Goal: Transaction & Acquisition: Purchase product/service

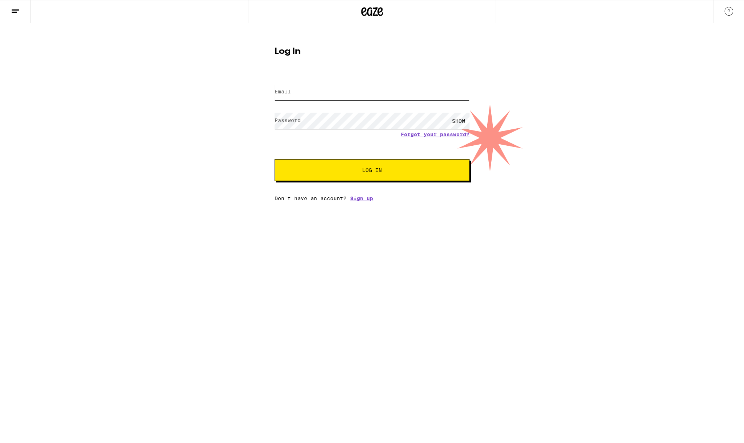
click at [342, 93] on input "Email" at bounding box center [371, 92] width 195 height 16
type input "[PERSON_NAME][EMAIL_ADDRESS][DOMAIN_NAME]"
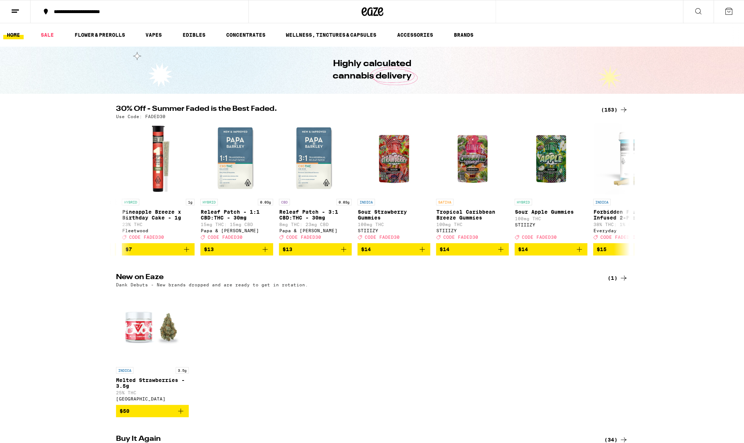
scroll to position [0, 1018]
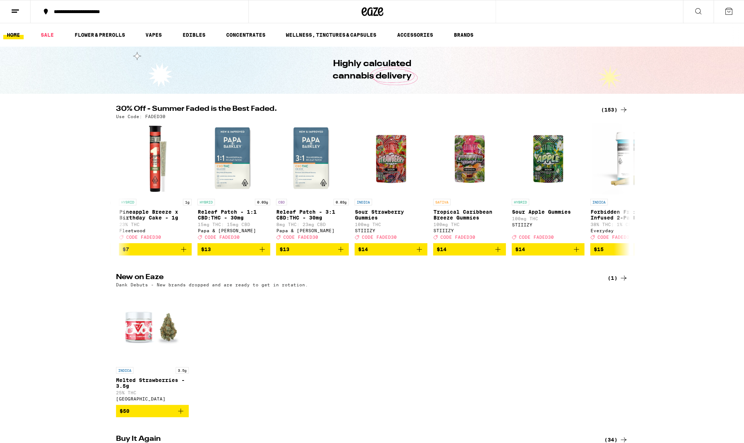
click at [418, 254] on icon "Add to bag" at bounding box center [419, 249] width 9 height 9
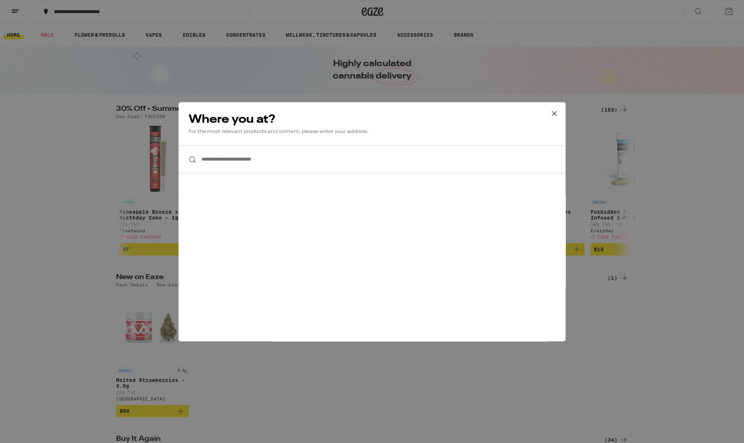
click at [342, 146] on input "**********" at bounding box center [371, 159] width 387 height 28
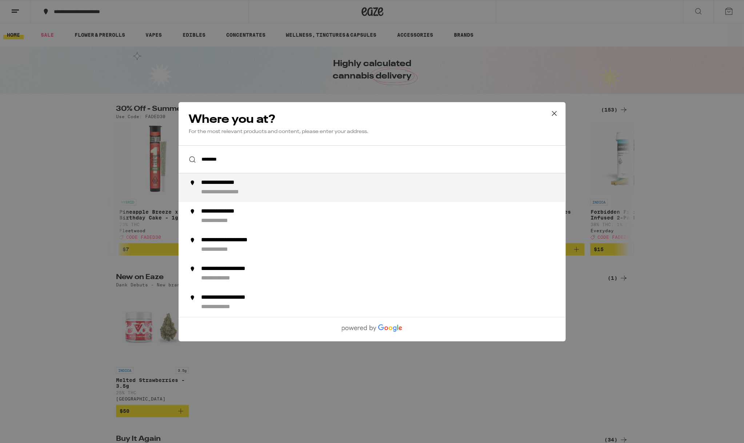
type input "**********"
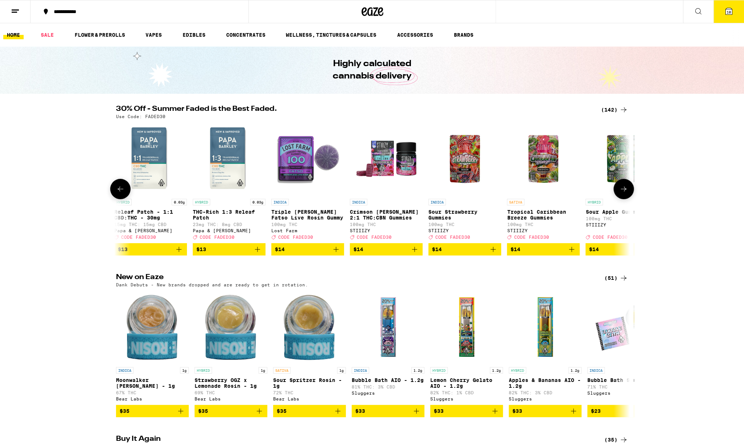
scroll to position [0, 553]
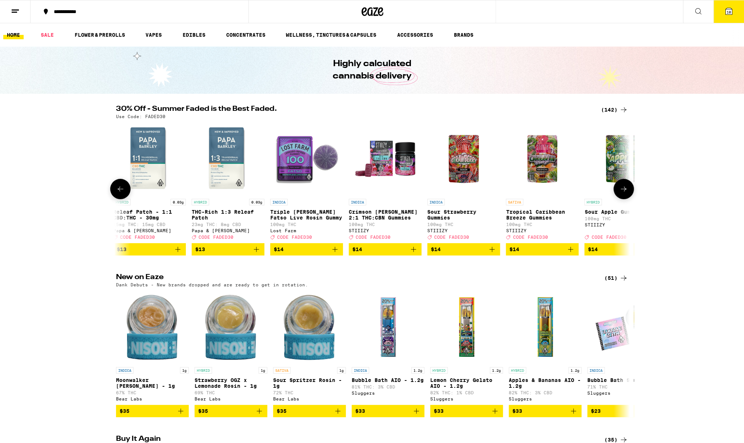
click at [491, 253] on icon "Add to bag" at bounding box center [491, 249] width 9 height 9
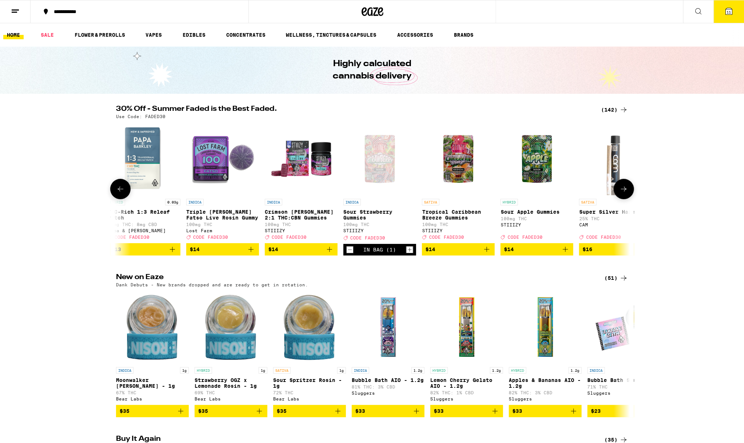
scroll to position [0, 646]
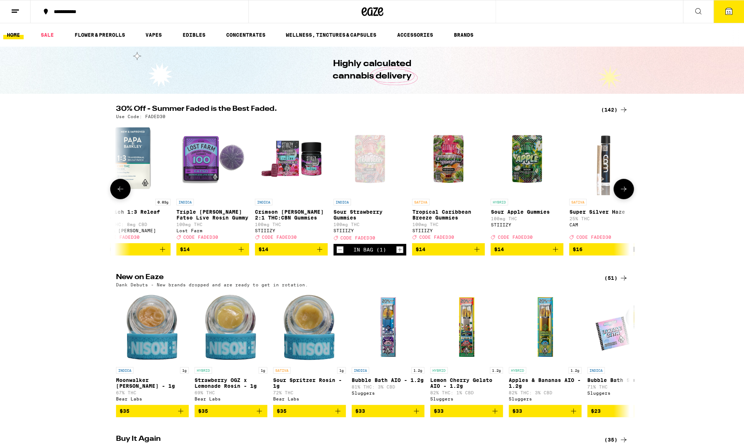
click at [475, 252] on icon "Add to bag" at bounding box center [476, 249] width 5 height 5
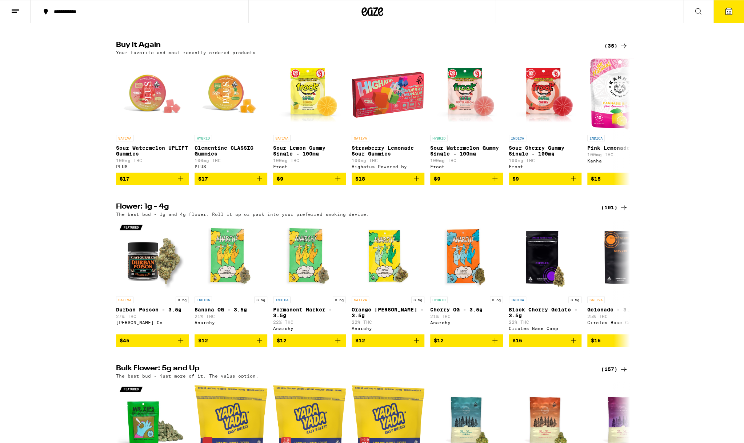
scroll to position [396, 0]
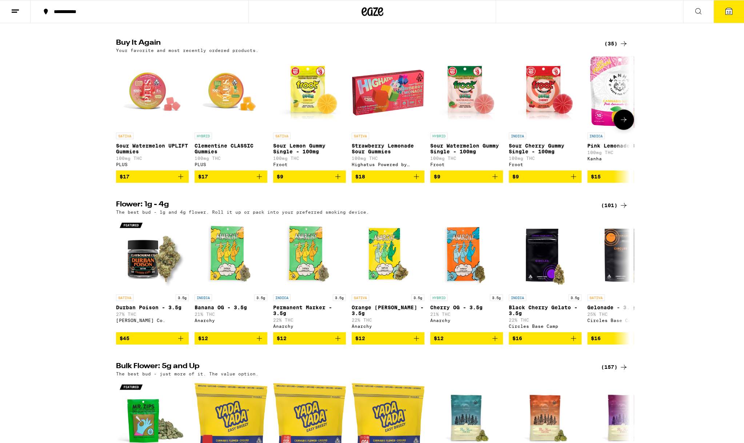
click at [416, 179] on icon "Add to bag" at bounding box center [416, 176] width 5 height 5
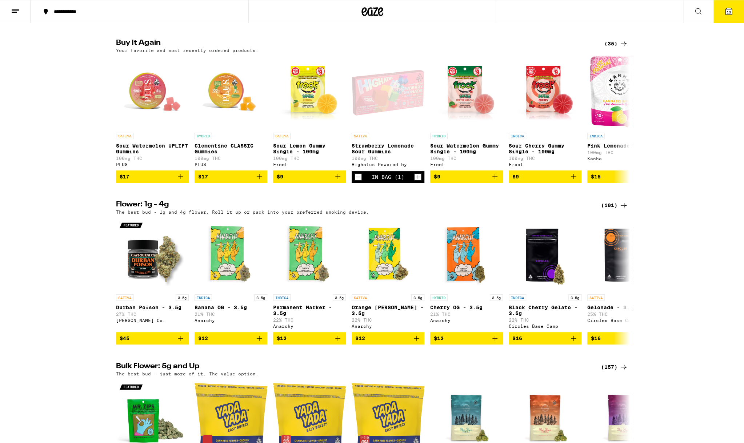
click at [719, 10] on button "13" at bounding box center [728, 11] width 31 height 23
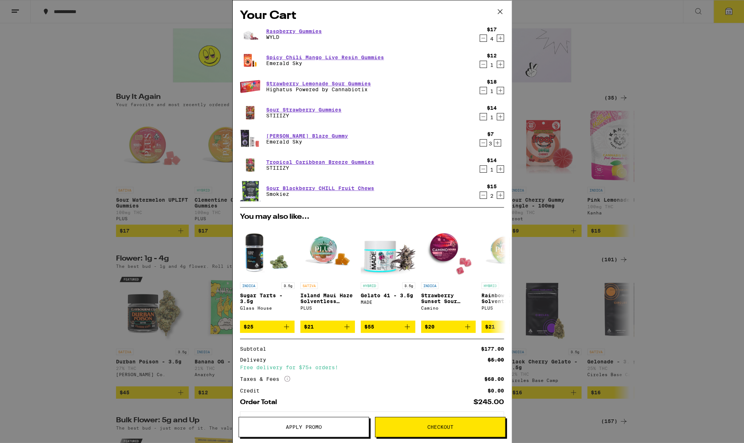
click at [483, 40] on icon "Decrement" at bounding box center [483, 38] width 7 height 9
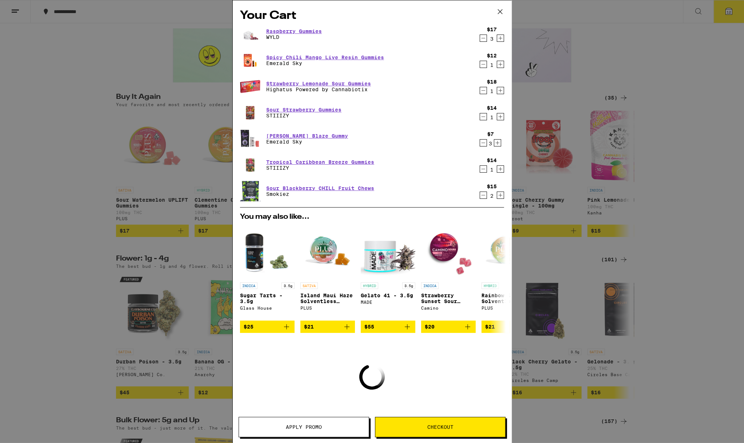
click at [483, 40] on icon "Decrement" at bounding box center [483, 38] width 7 height 9
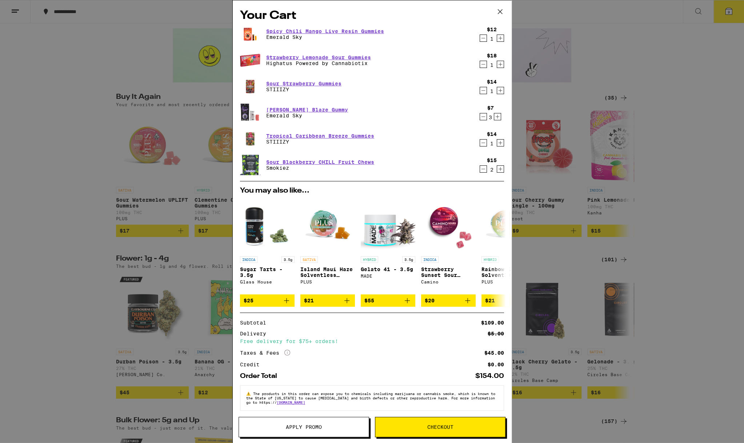
click at [483, 40] on icon "Decrement" at bounding box center [483, 38] width 7 height 9
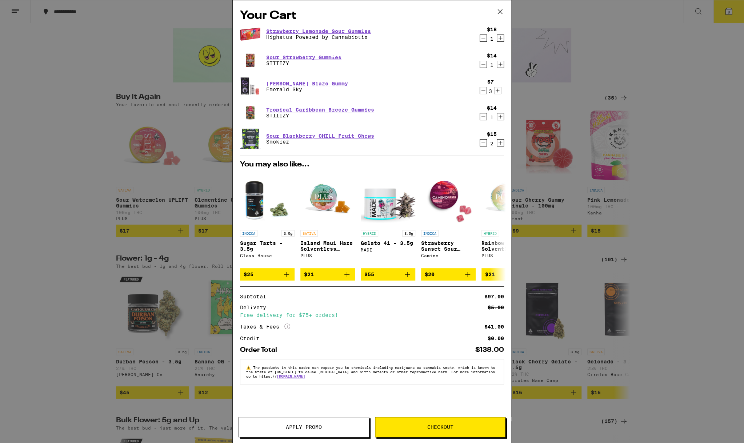
click at [151, 69] on div "Your Cart Strawberry Lemonade Sour Gummies Highatus Powered by Cannabiotix $18 …" at bounding box center [372, 221] width 744 height 443
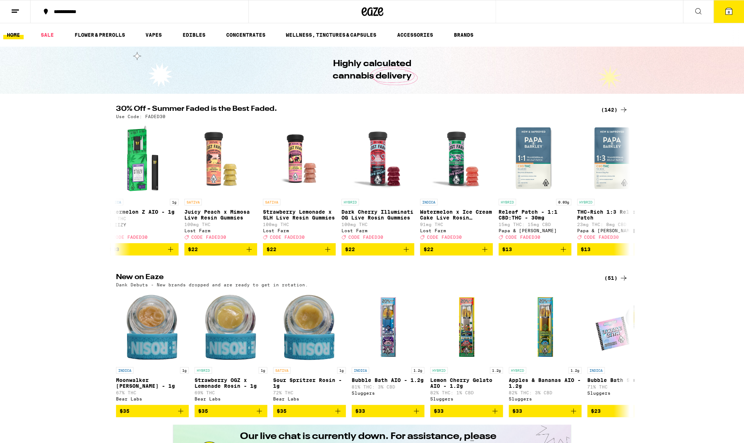
click at [727, 10] on icon at bounding box center [728, 11] width 7 height 7
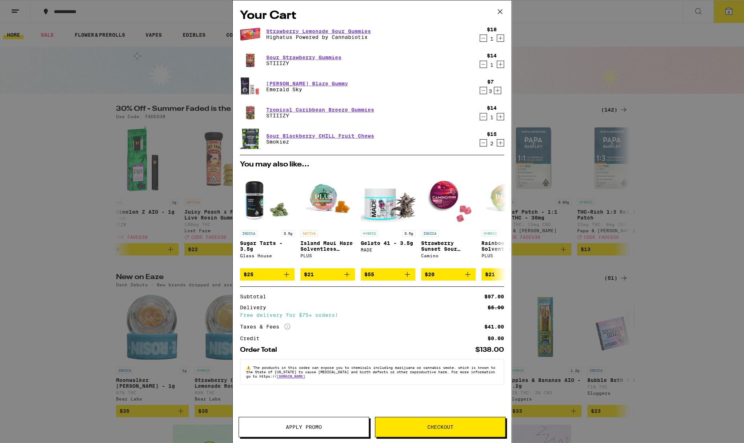
click at [308, 425] on span "Apply Promo" at bounding box center [304, 427] width 36 height 5
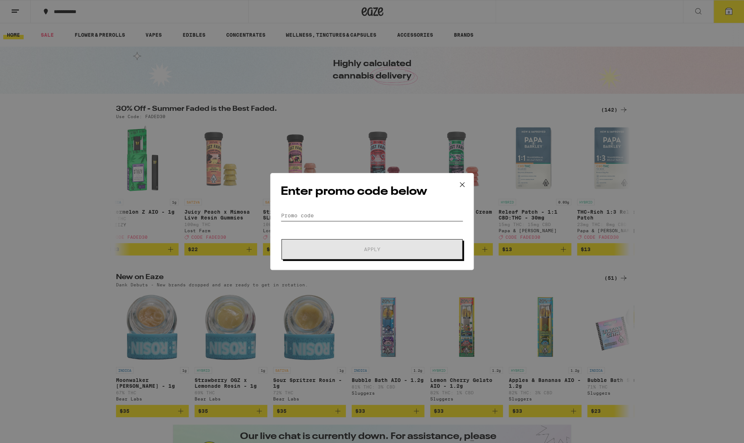
click at [341, 217] on input "Promo Code" at bounding box center [372, 215] width 182 height 11
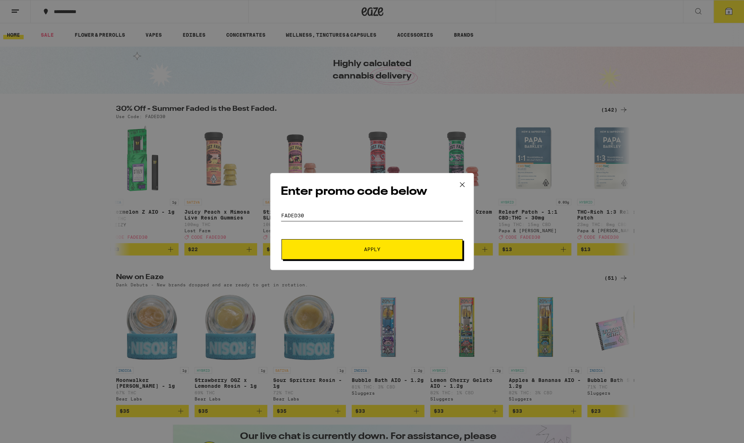
type input "faded30"
click at [342, 249] on span "Apply" at bounding box center [371, 249] width 131 height 5
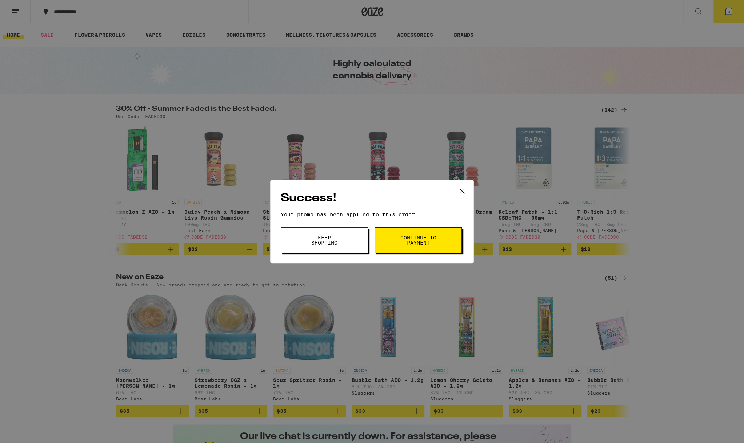
click at [355, 234] on button "Keep Shopping" at bounding box center [324, 240] width 87 height 25
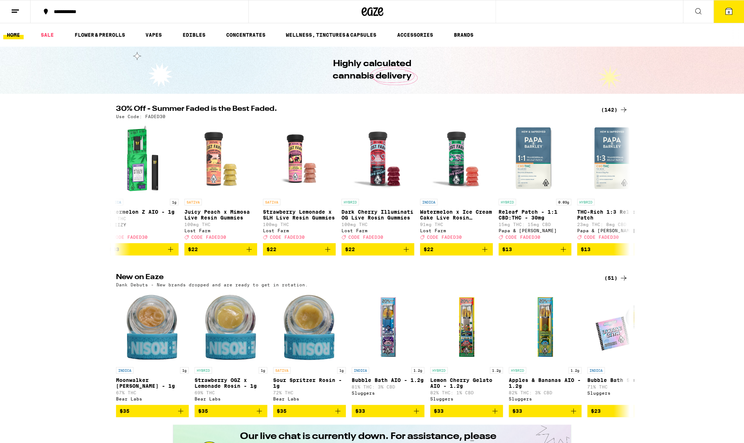
click at [727, 9] on icon at bounding box center [728, 11] width 7 height 7
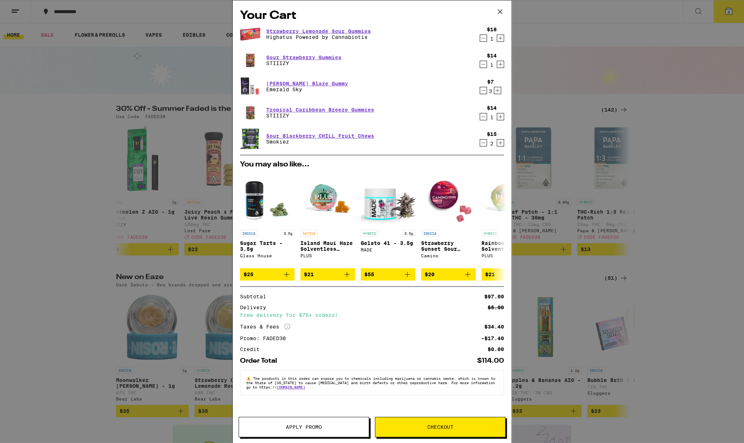
click at [500, 34] on icon "Increment" at bounding box center [500, 38] width 7 height 9
click at [484, 144] on icon "Decrement" at bounding box center [483, 142] width 7 height 9
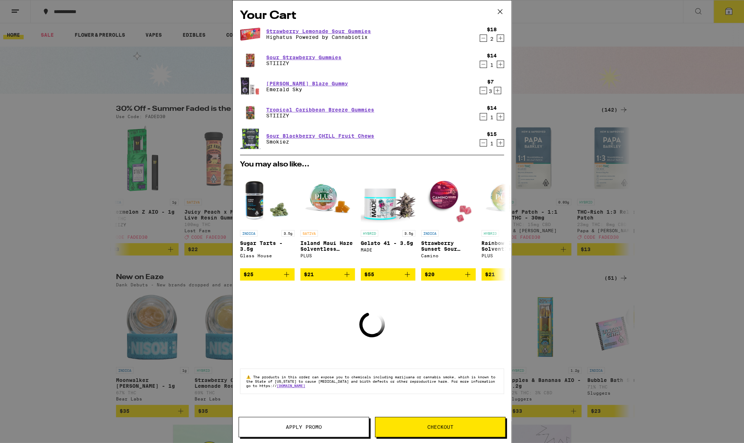
click at [484, 144] on icon "Decrement" at bounding box center [483, 142] width 7 height 9
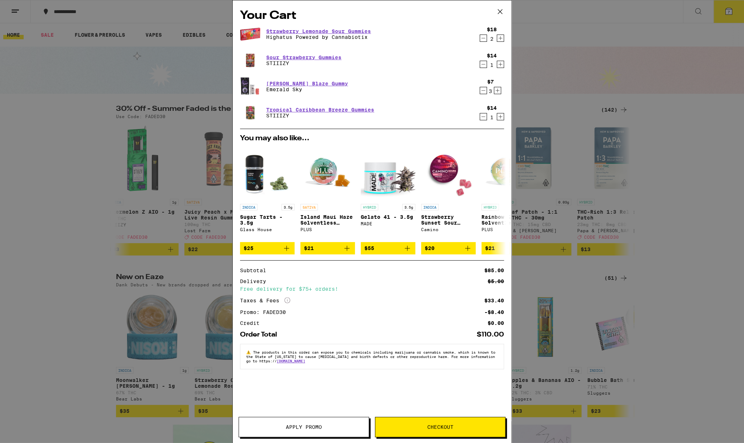
click at [482, 91] on icon "Decrement" at bounding box center [483, 90] width 7 height 9
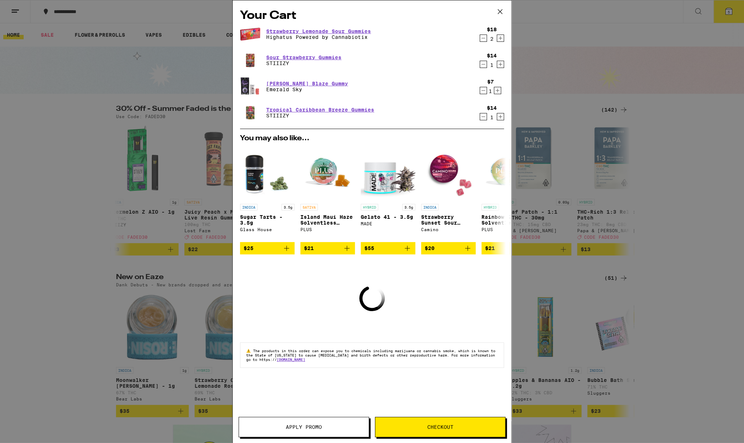
click at [482, 91] on icon "Decrement" at bounding box center [483, 90] width 7 height 9
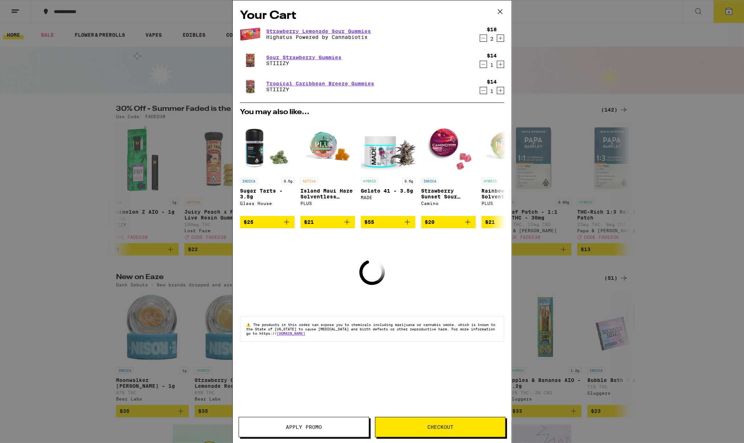
click at [500, 41] on icon "Increment" at bounding box center [500, 38] width 7 height 9
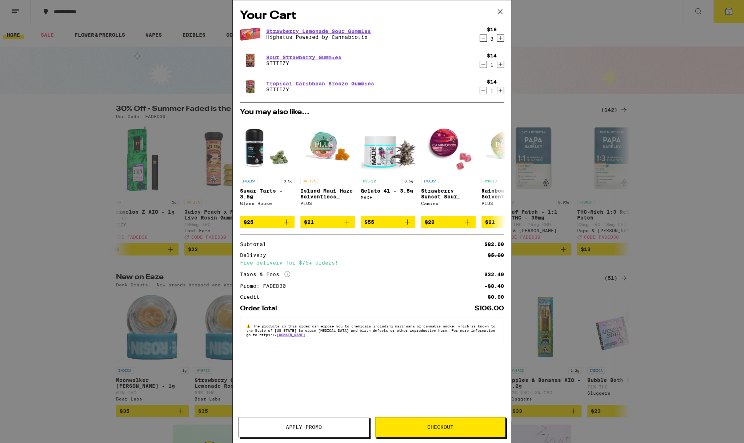
click at [433, 425] on span "Checkout" at bounding box center [440, 427] width 26 height 5
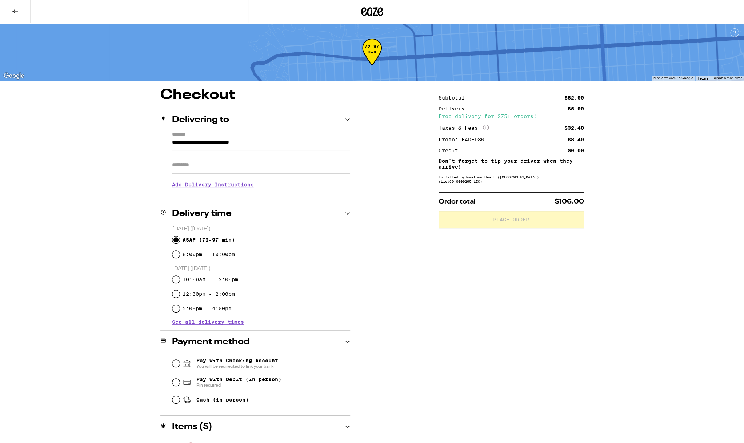
click at [14, 13] on icon at bounding box center [15, 11] width 9 height 9
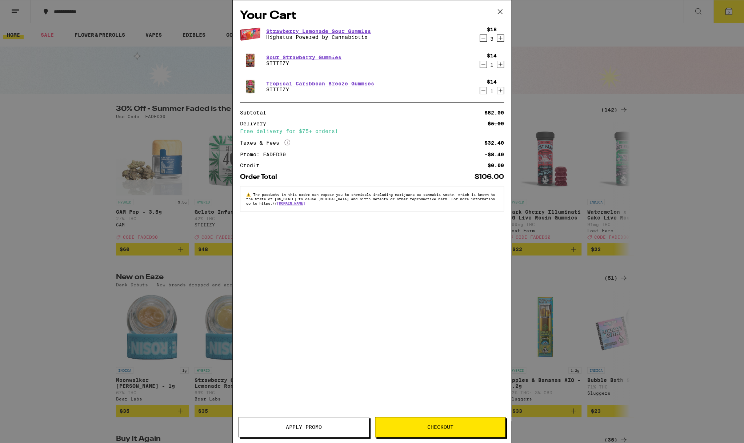
click at [554, 53] on div "Your Cart Strawberry Lemonade Sour Gummies Highatus Powered by Cannabiotix $18 …" at bounding box center [372, 221] width 744 height 443
click at [91, 66] on div "Your Cart Strawberry Lemonade Sour Gummies Highatus Powered by Cannabiotix $18 …" at bounding box center [372, 221] width 744 height 443
click at [44, 37] on div "Your Cart Strawberry Lemonade Sour Gummies Highatus Powered by Cannabiotix $18 …" at bounding box center [372, 221] width 744 height 443
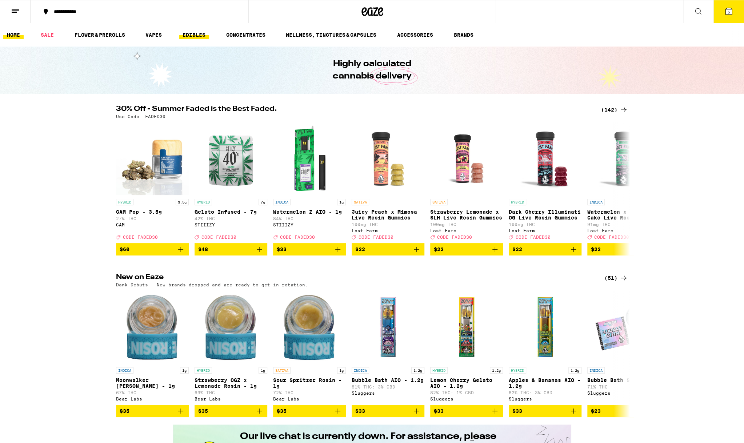
click at [203, 31] on link "EDIBLES" at bounding box center [194, 35] width 30 height 9
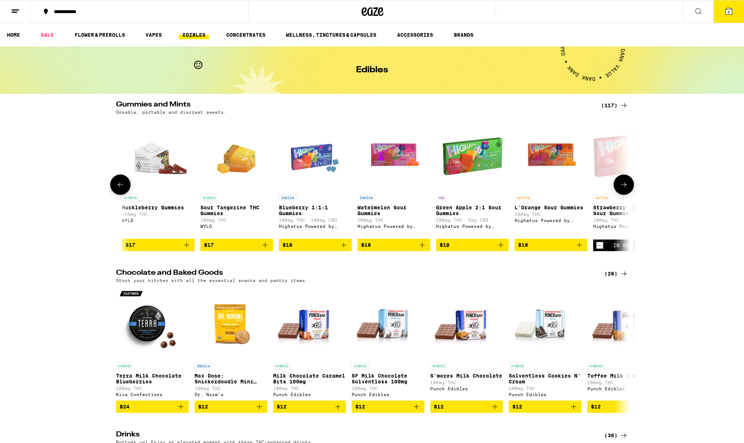
scroll to position [0, 3906]
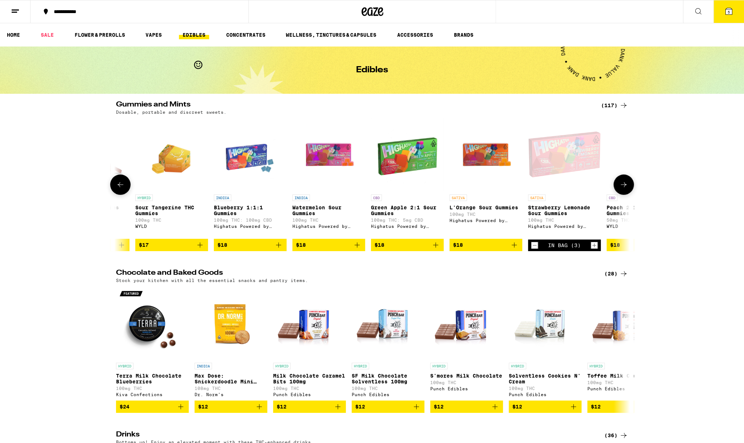
click at [512, 248] on icon "Add to bag" at bounding box center [514, 245] width 9 height 9
click at [356, 249] on icon "Add to bag" at bounding box center [357, 245] width 9 height 9
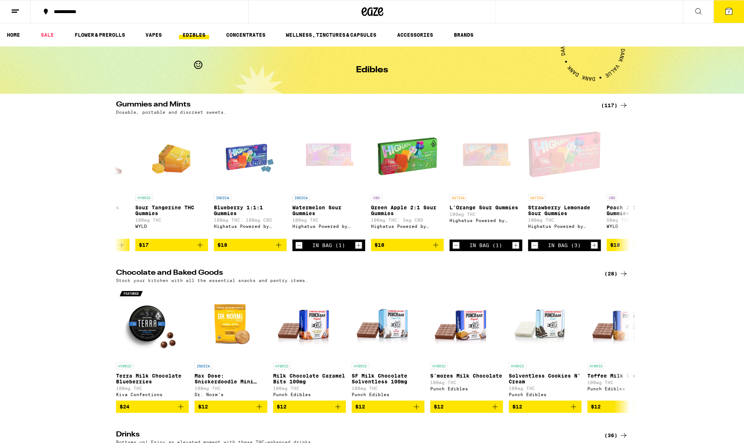
click at [729, 12] on span "7" at bounding box center [728, 12] width 2 height 4
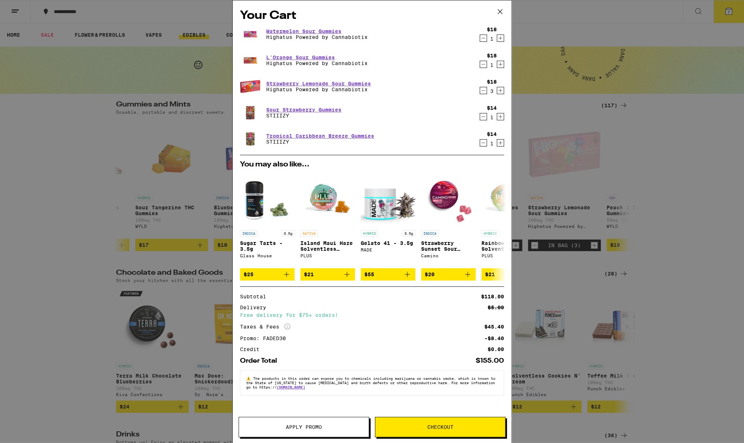
click at [485, 90] on icon "Decrement" at bounding box center [483, 90] width 7 height 9
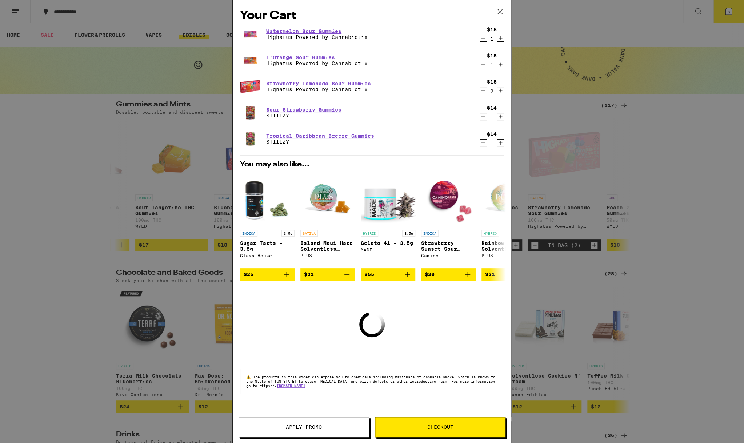
click at [485, 90] on icon "Decrement" at bounding box center [483, 90] width 7 height 9
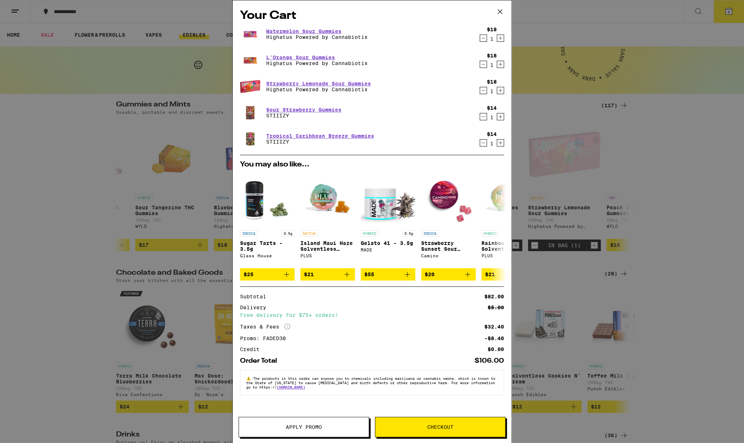
click at [467, 429] on span "Checkout" at bounding box center [440, 427] width 130 height 5
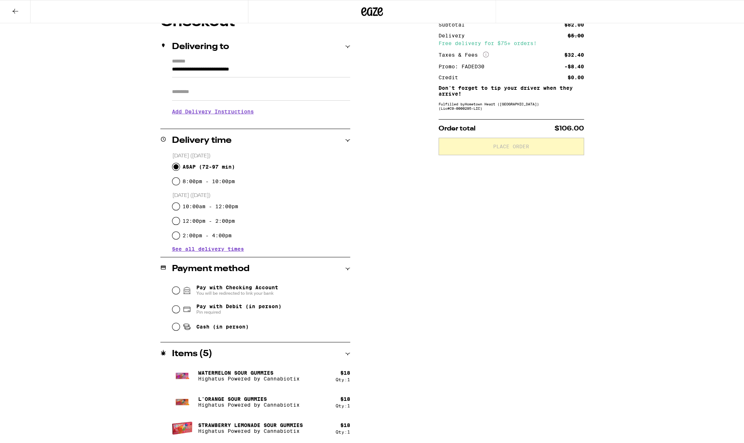
scroll to position [126, 0]
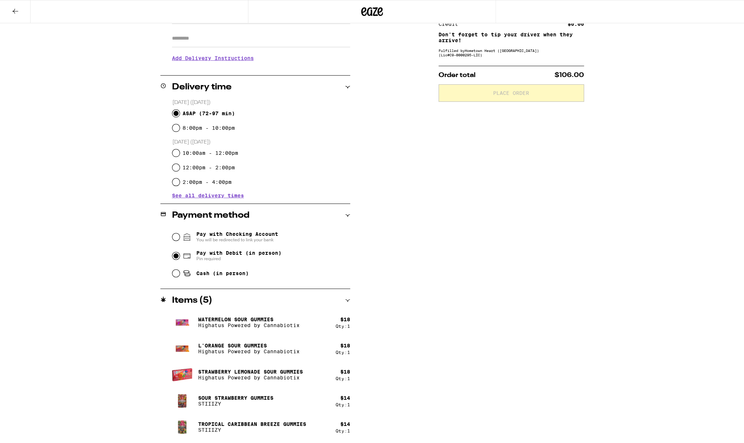
click at [176, 258] on input "Pay with Debit (in person) Pin required" at bounding box center [175, 255] width 7 height 7
radio input "true"
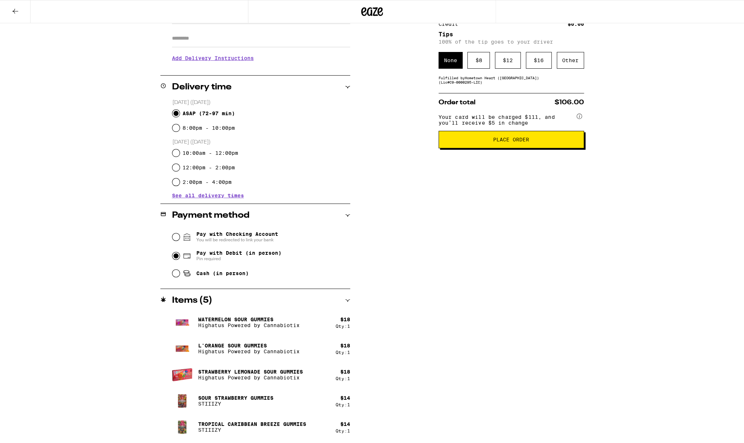
click at [523, 142] on span "Place Order" at bounding box center [511, 139] width 36 height 5
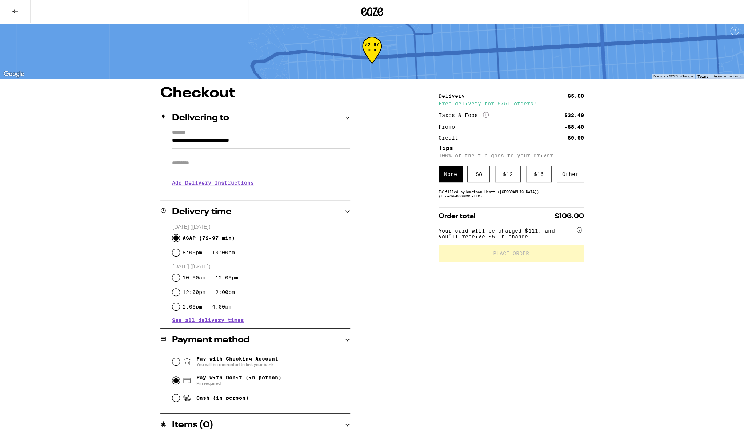
scroll to position [0, 0]
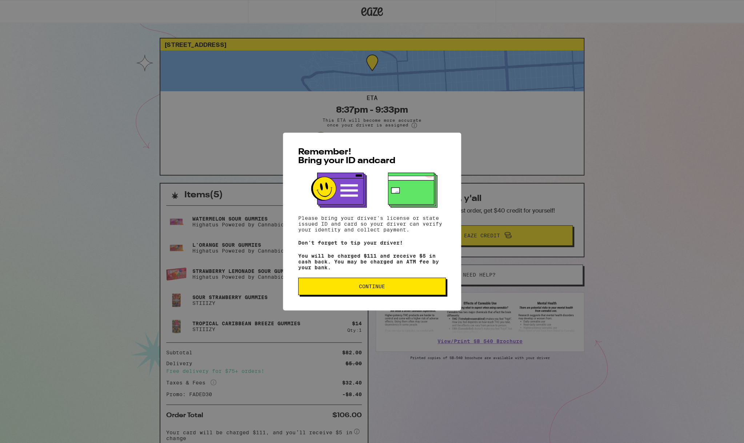
click at [394, 289] on span "Continue" at bounding box center [371, 286] width 135 height 5
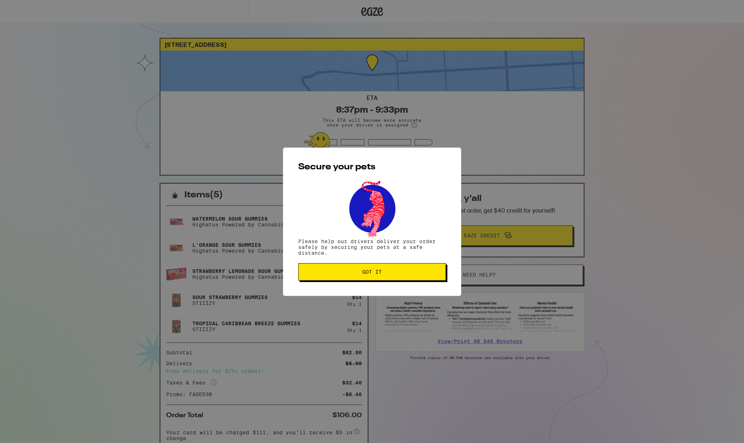
click at [375, 271] on span "Got it" at bounding box center [372, 271] width 20 height 5
